Goal: Information Seeking & Learning: Find specific fact

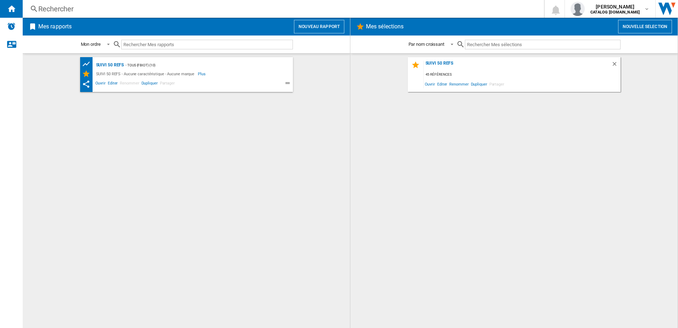
click at [94, 10] on div "Rechercher" at bounding box center [281, 9] width 487 height 10
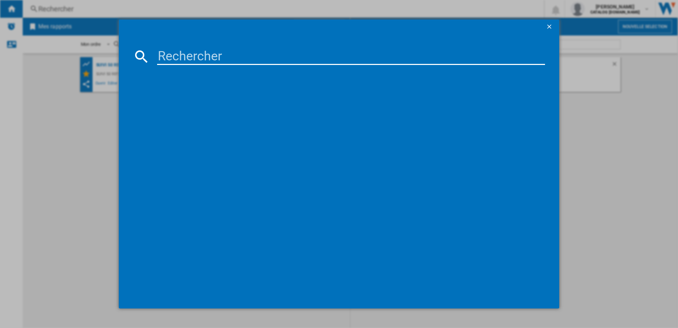
click at [184, 56] on input at bounding box center [351, 56] width 388 height 17
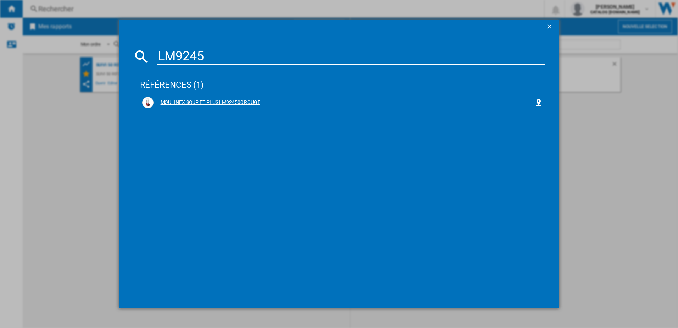
type input "LM9245"
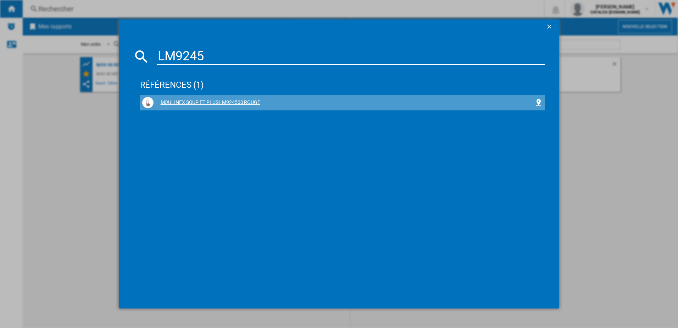
click at [204, 100] on div "MOULINEX SOUP ET PLUS LM924500 ROUGE" at bounding box center [344, 102] width 381 height 7
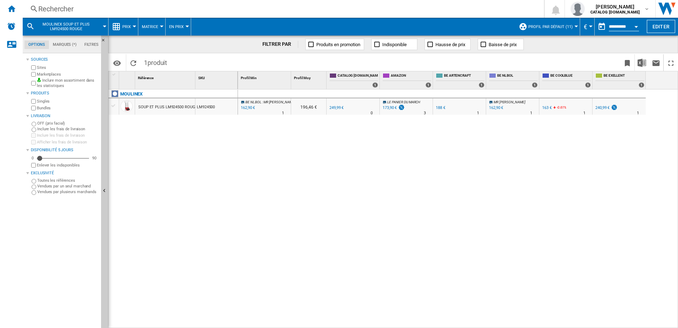
click at [249, 107] on div "162,90 €" at bounding box center [247, 107] width 15 height 7
click at [99, 6] on div "Rechercher" at bounding box center [281, 9] width 487 height 10
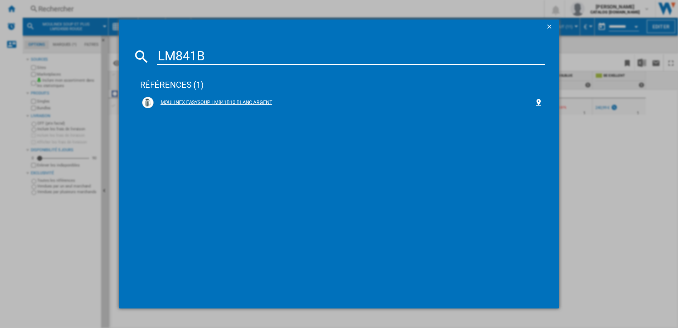
type input "LM841B"
click at [171, 100] on div "MOULINEX EASYSOUP LM841B10 BLANC ARGENT" at bounding box center [344, 102] width 381 height 7
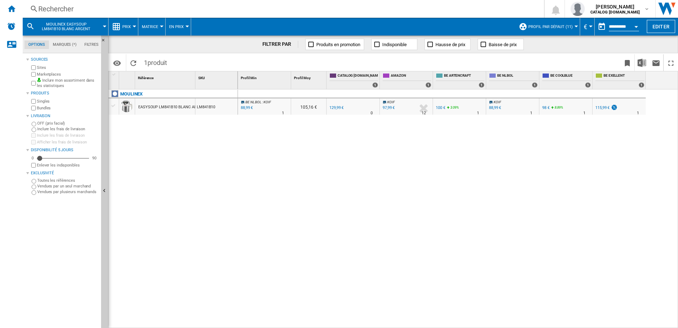
click at [247, 109] on div "88,99 €" at bounding box center [246, 107] width 13 height 7
click at [94, 9] on div "Rechercher" at bounding box center [281, 9] width 487 height 10
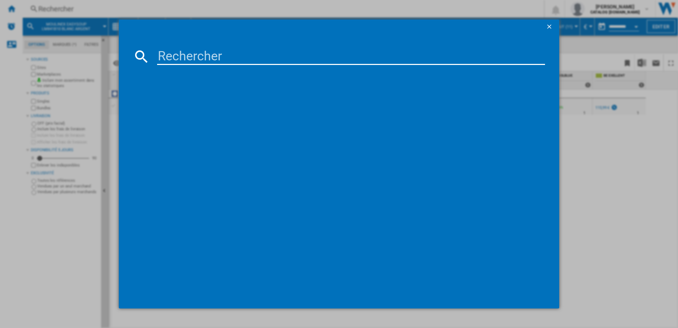
click at [176, 57] on input at bounding box center [351, 56] width 388 height 17
type input "DD95HD10"
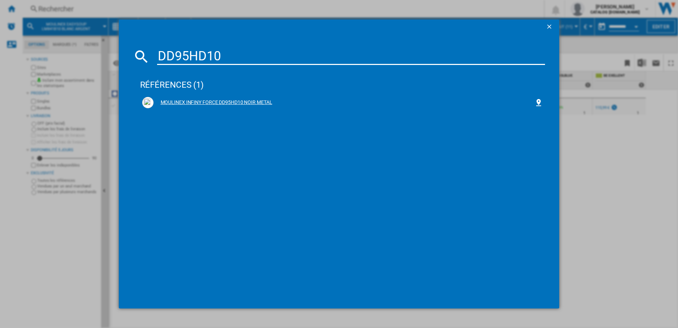
click at [197, 103] on div "MOULINEX INFINY FORCE DD95HD10 NOIR METAL" at bounding box center [344, 102] width 381 height 7
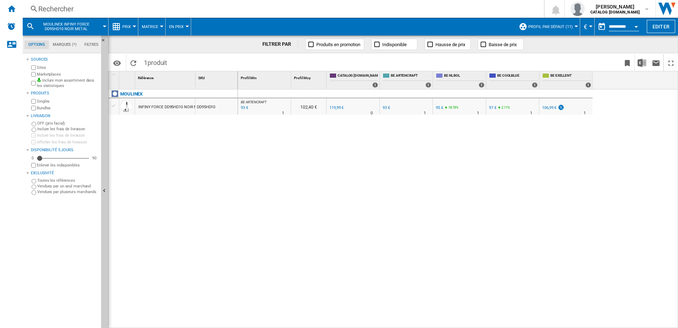
click at [438, 106] on div "95 €" at bounding box center [439, 107] width 7 height 5
click at [133, 8] on div "Rechercher" at bounding box center [281, 9] width 487 height 10
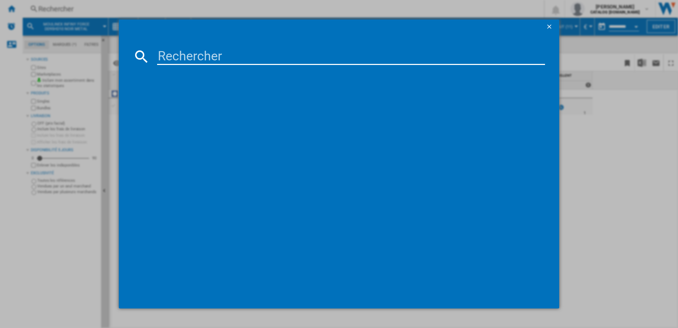
click at [205, 54] on input at bounding box center [351, 56] width 388 height 17
type input "Z"
type input "EZ505810"
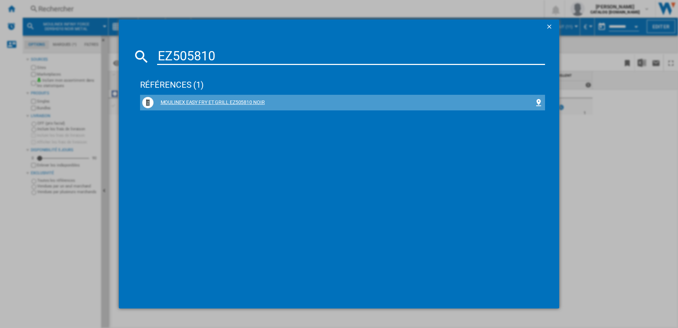
click at [170, 99] on div "MOULINEX EASY FRY ET GRILL EZ505810 NOIR" at bounding box center [344, 102] width 381 height 7
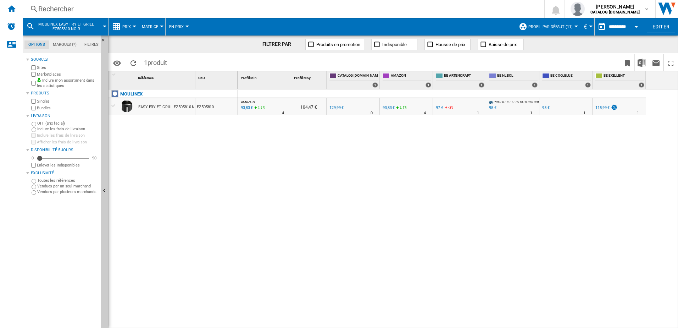
click at [245, 107] on div "93,83 €" at bounding box center [246, 107] width 13 height 7
click at [388, 105] on div "93,83 €" at bounding box center [389, 107] width 12 height 5
